Goal: Task Accomplishment & Management: Use online tool/utility

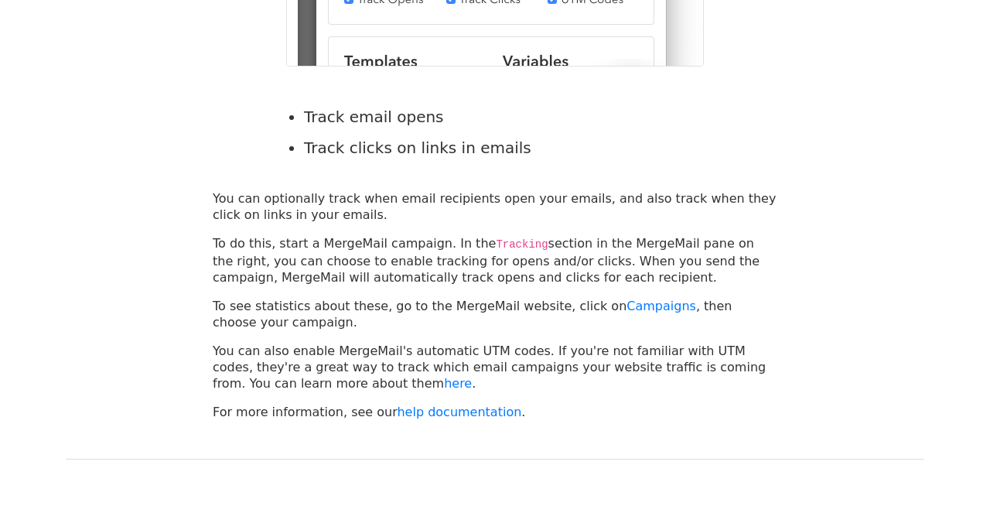
click at [775, 152] on div "Track email opens Track clicks on links in emails" at bounding box center [495, 136] width 882 height 108
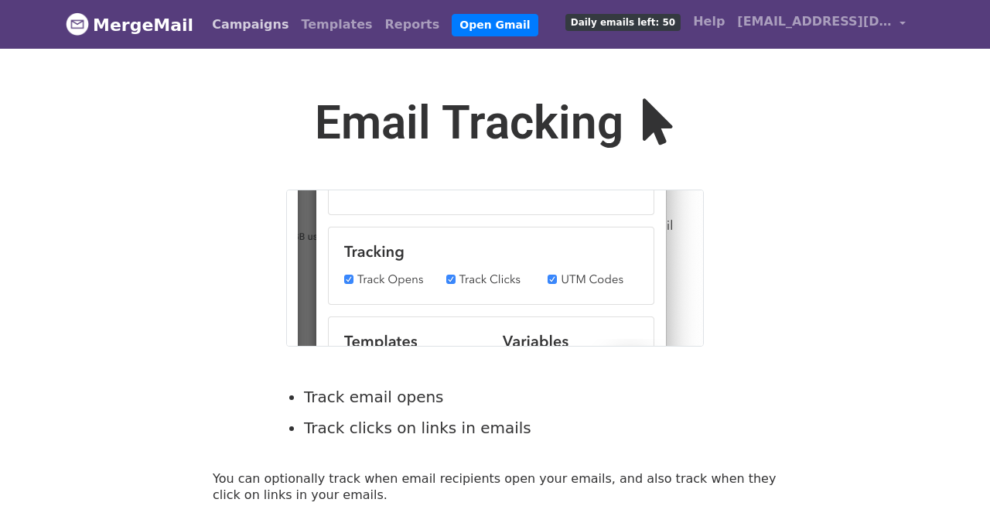
click at [242, 18] on link "Campaigns" at bounding box center [250, 24] width 89 height 31
